Goal: Information Seeking & Learning: Check status

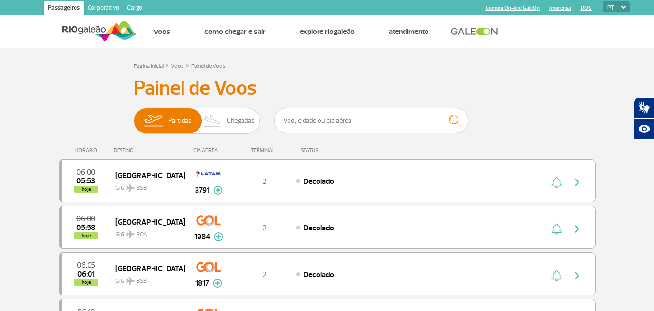
click at [569, 5] on link "Imprensa" at bounding box center [561, 8] width 22 height 6
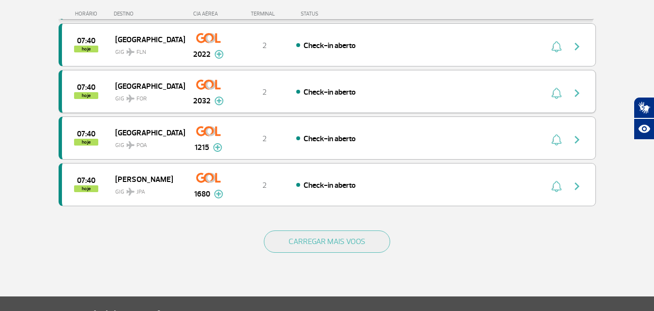
scroll to position [969, 0]
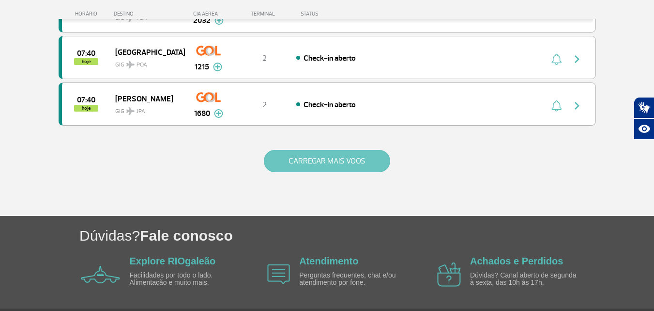
click at [351, 162] on button "CARREGAR MAIS VOOS" at bounding box center [327, 161] width 126 height 22
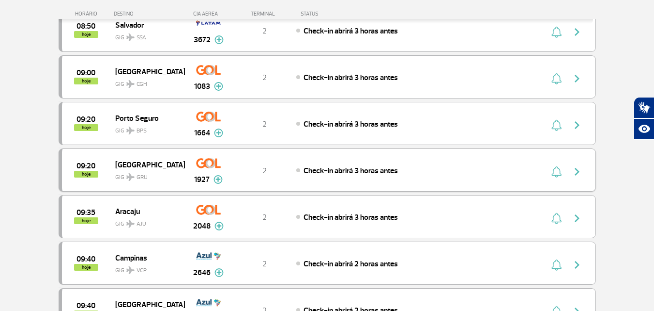
scroll to position [1932, 0]
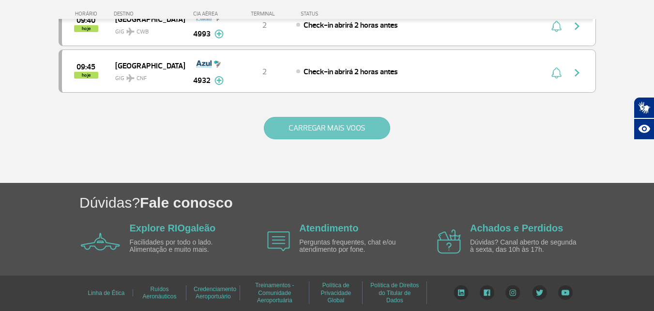
click at [354, 139] on button "CARREGAR MAIS VOOS" at bounding box center [327, 128] width 126 height 22
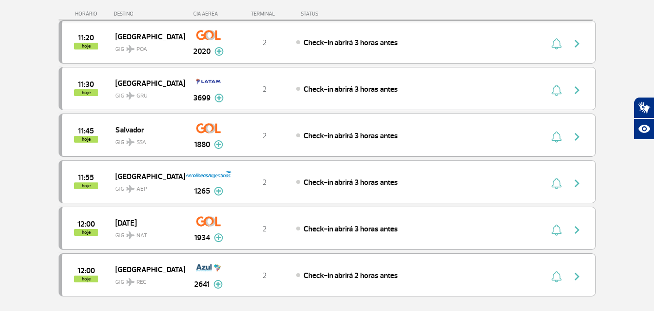
scroll to position [2852, 0]
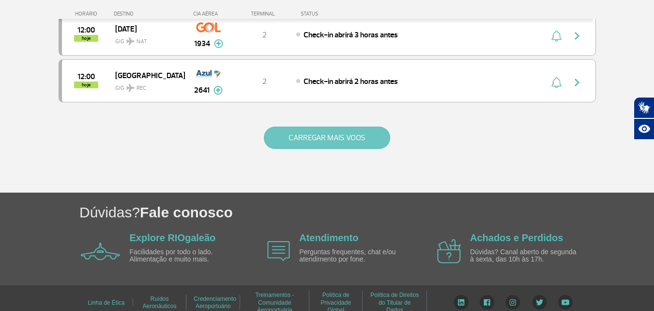
click at [337, 128] on button "CARREGAR MAIS VOOS" at bounding box center [327, 137] width 126 height 22
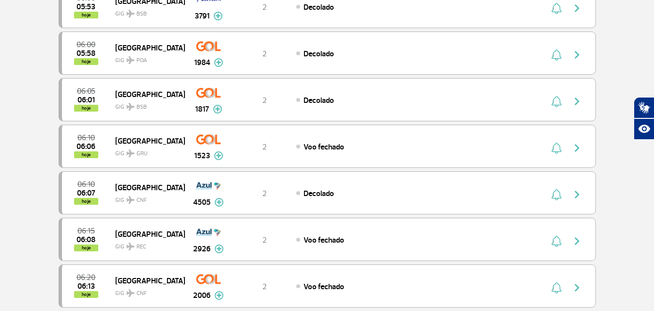
scroll to position [0, 0]
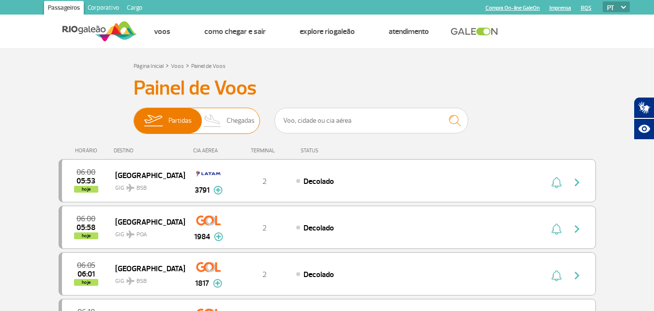
click at [209, 120] on img at bounding box center [213, 120] width 29 height 25
click at [134, 116] on input "Partidas Chegadas" at bounding box center [134, 116] width 0 height 0
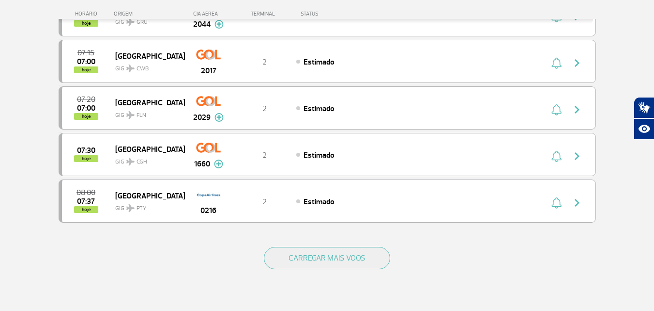
scroll to position [1002, 0]
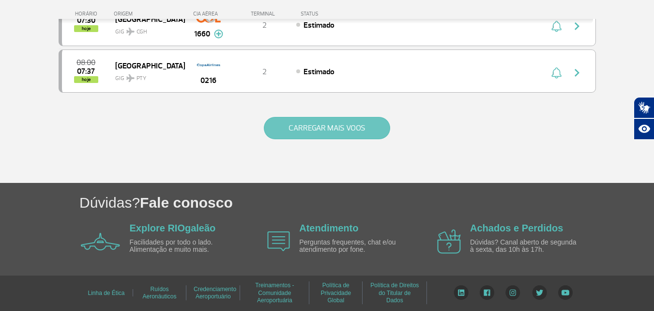
click at [353, 126] on button "CARREGAR MAIS VOOS" at bounding box center [327, 128] width 126 height 22
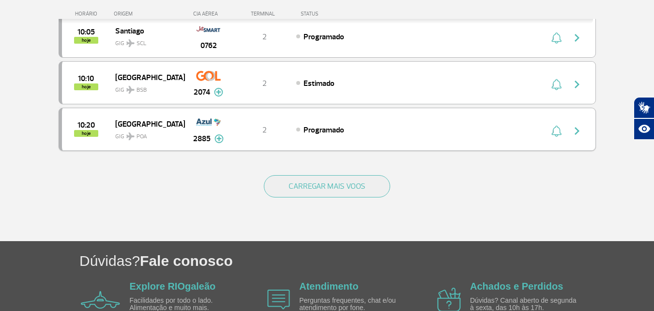
scroll to position [1932, 0]
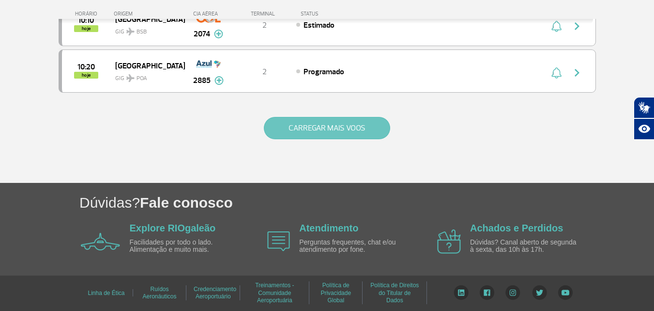
click at [362, 138] on button "CARREGAR MAIS VOOS" at bounding box center [327, 128] width 126 height 22
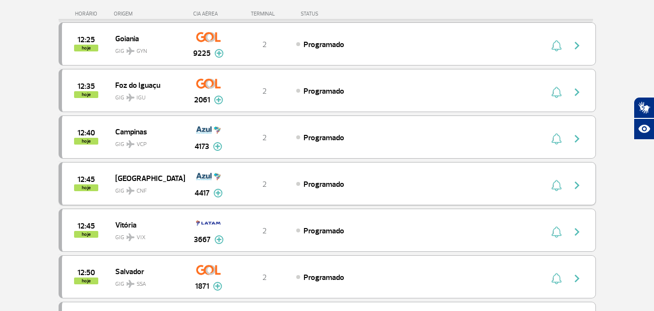
scroll to position [2755, 0]
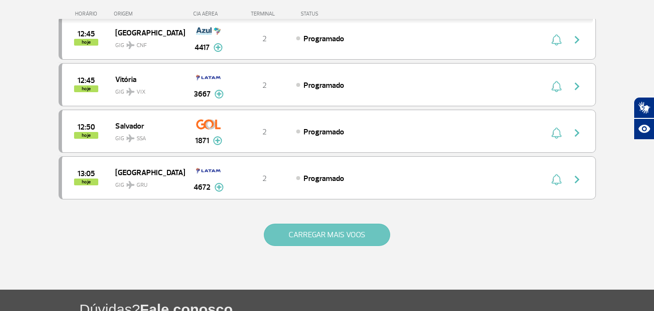
click at [339, 226] on button "CARREGAR MAIS VOOS" at bounding box center [327, 234] width 126 height 22
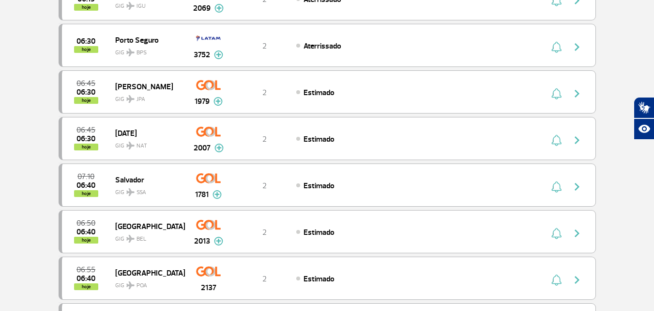
scroll to position [0, 0]
